Goal: Find specific page/section: Find specific page/section

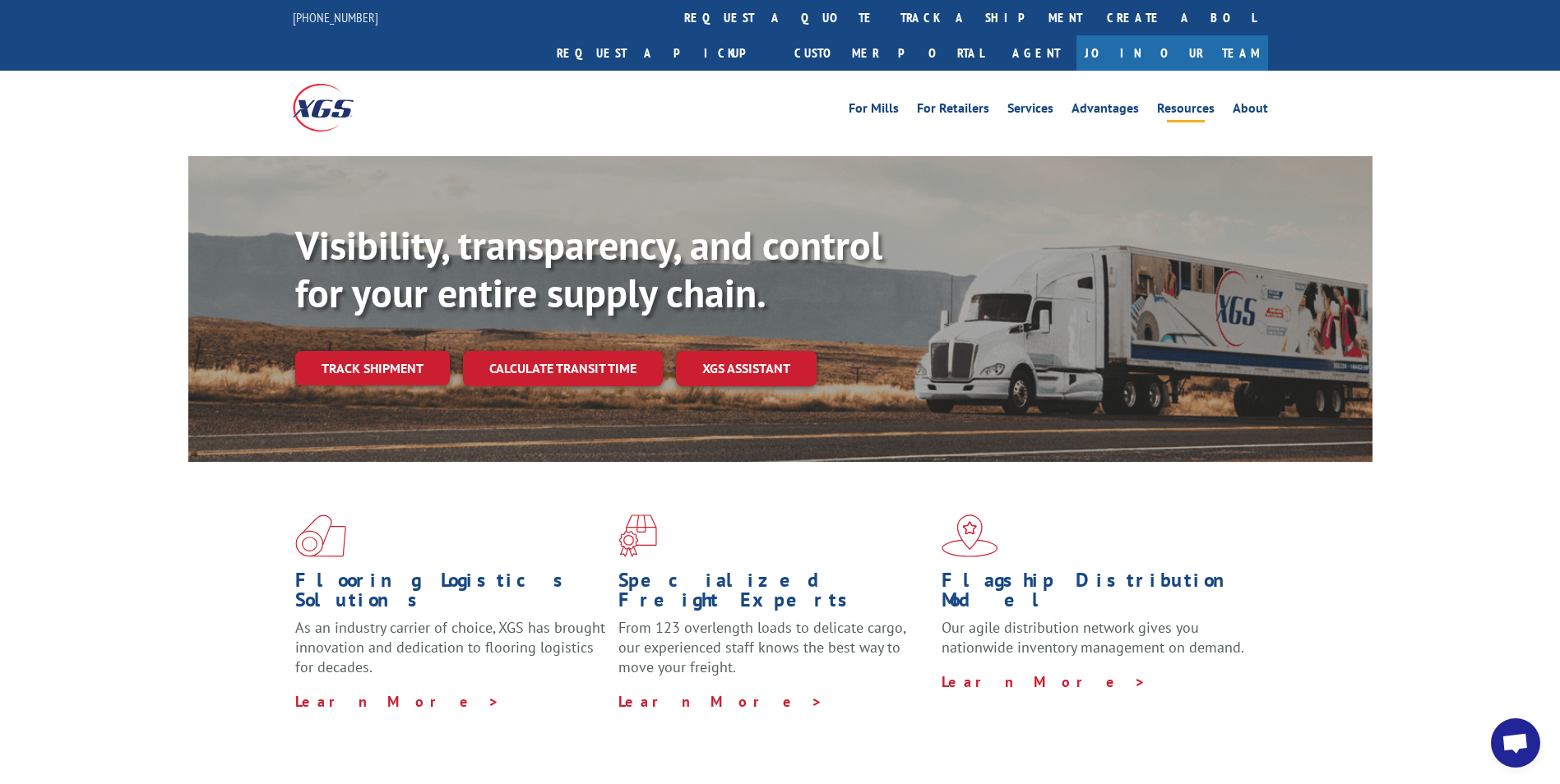
click at [1206, 102] on link "Resources" at bounding box center [1185, 110] width 58 height 18
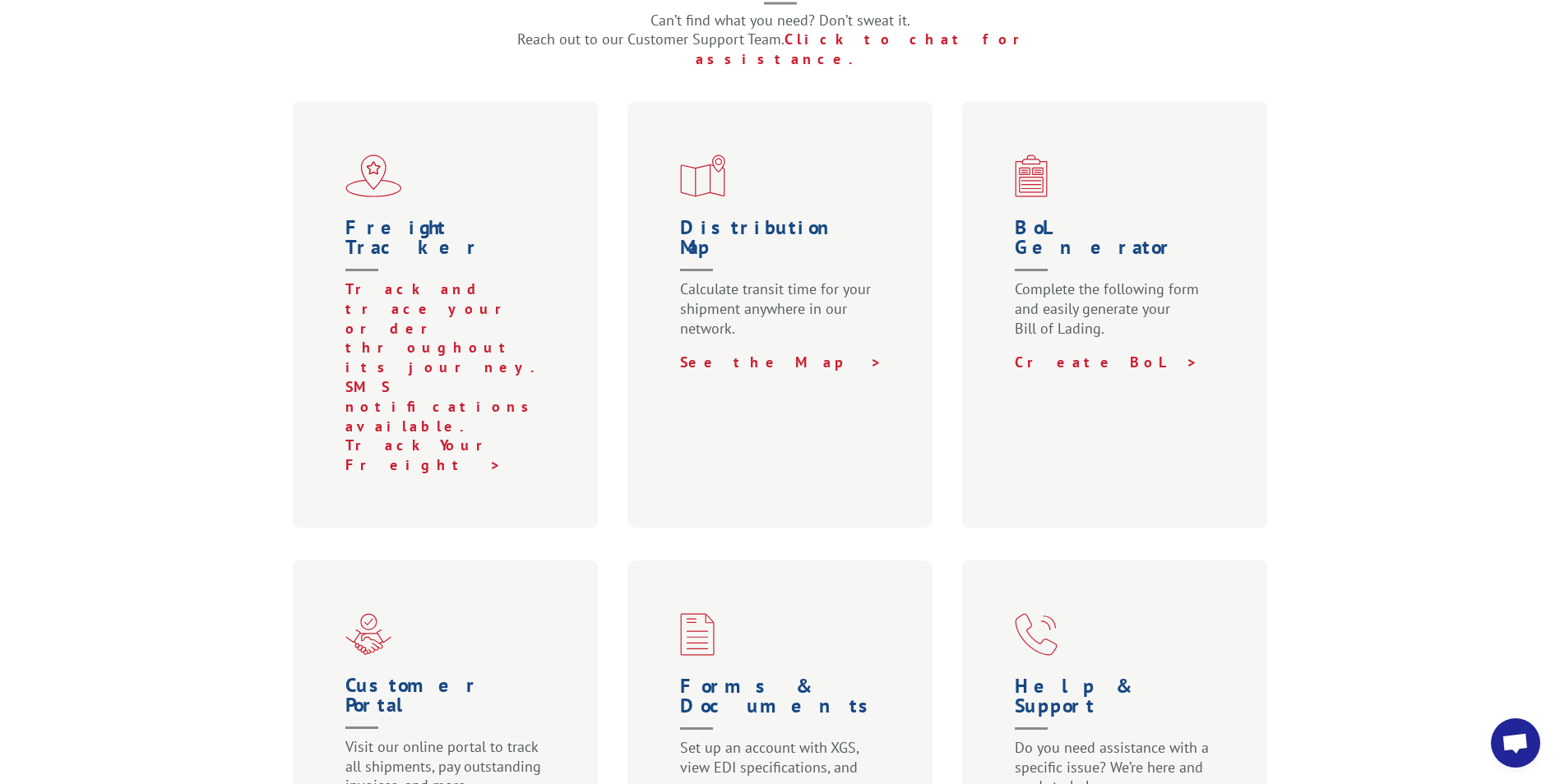
scroll to position [658, 0]
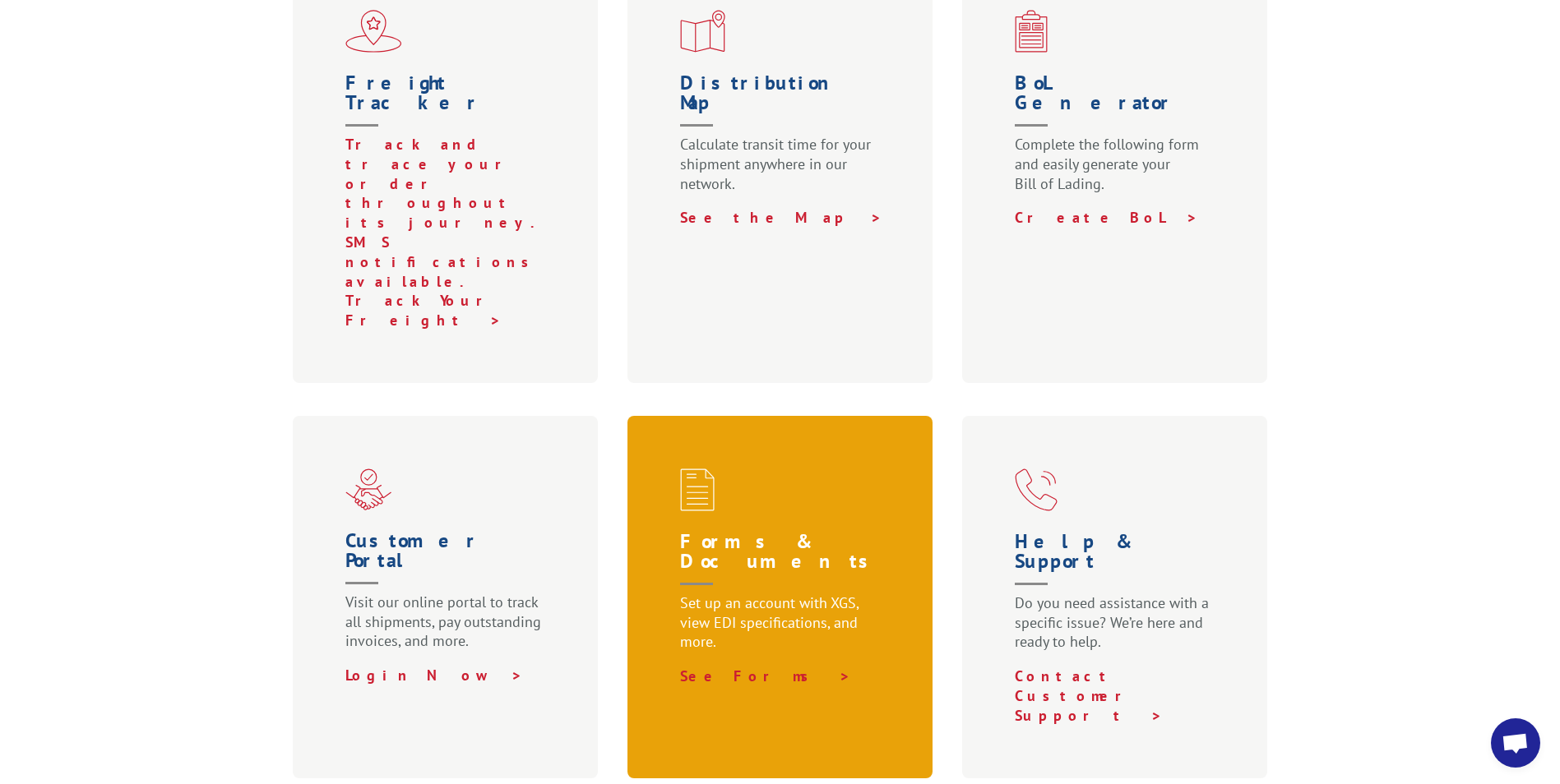
click at [771, 666] on p "See Forms >" at bounding box center [783, 676] width 207 height 20
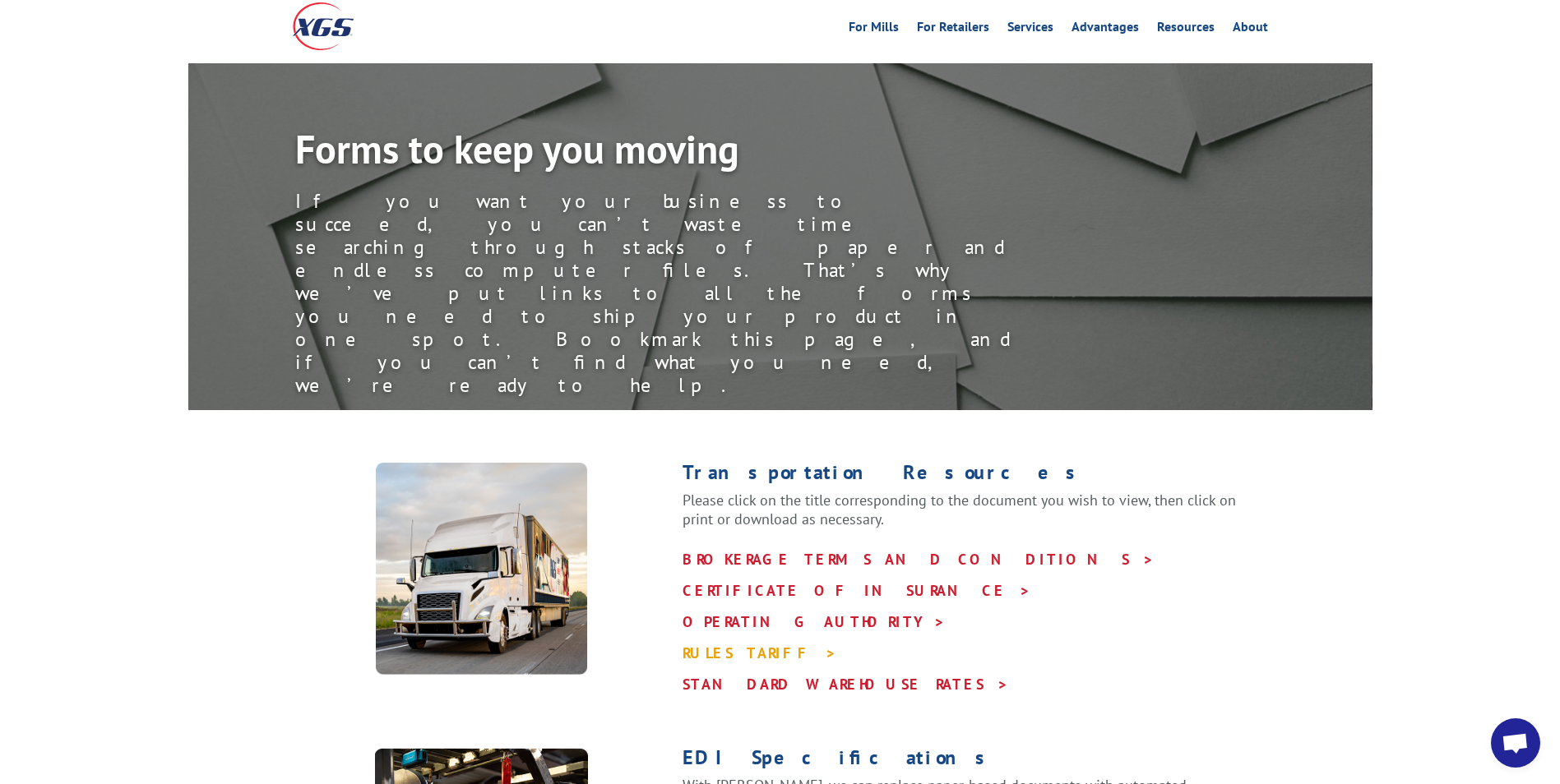
scroll to position [83, 0]
click at [740, 643] on link "RULES TARIFF >" at bounding box center [760, 652] width 155 height 19
